Goal: Task Accomplishment & Management: Complete application form

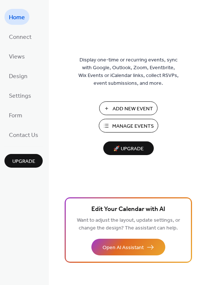
click at [135, 105] on span "Add New Event" at bounding box center [132, 109] width 40 height 8
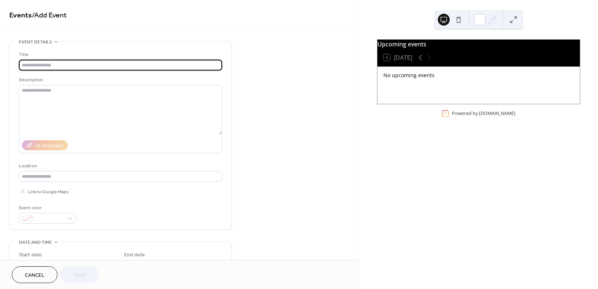
click at [526, 138] on div "Upcoming events 6 [DATE] No upcoming events Powered by [DOMAIN_NAME]" at bounding box center [478, 144] width 239 height 289
